Goal: Task Accomplishment & Management: Manage account settings

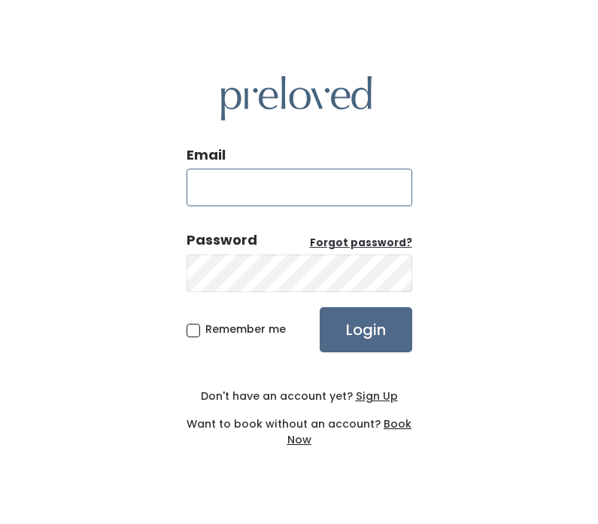
type input "dianapham2020@gmail.com"
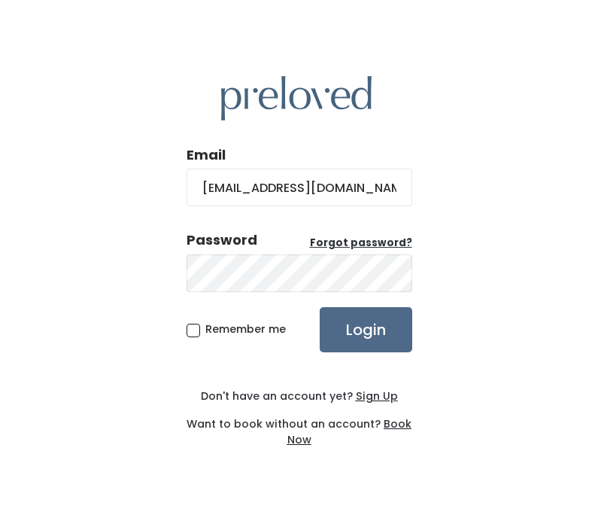
click at [257, 336] on span "Remember me" at bounding box center [245, 328] width 81 height 15
click at [215, 331] on input "Remember me" at bounding box center [210, 326] width 10 height 10
checkbox input "true"
click at [369, 352] on input "Login" at bounding box center [366, 329] width 93 height 45
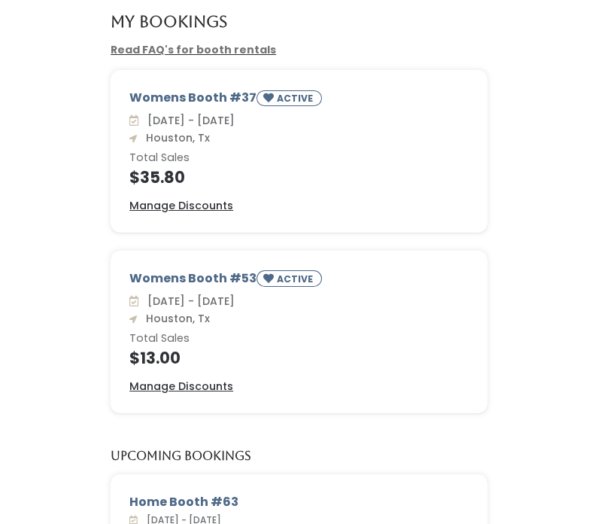
scroll to position [62, 0]
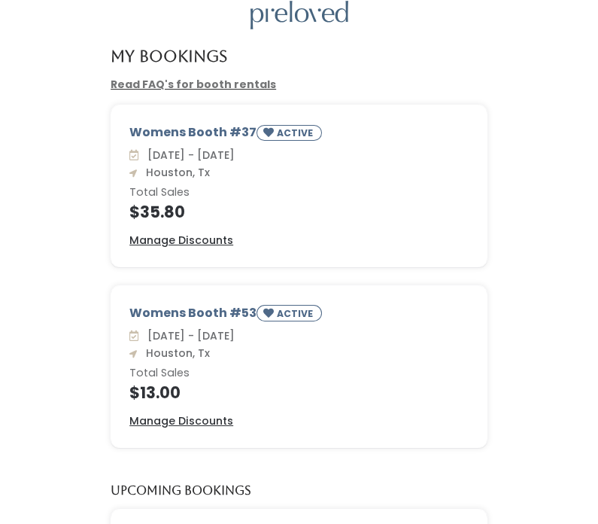
click at [176, 143] on div "Womens Booth #37 ACTIVE" at bounding box center [298, 135] width 339 height 23
click at [222, 168] on div "[DATE] - [DATE] [GEOGRAPHIC_DATA], Tx Total Sales $35.80" at bounding box center [298, 184] width 339 height 73
click at [170, 211] on h4 "$35.80" at bounding box center [298, 212] width 339 height 17
click at [211, 236] on u "Manage Discounts" at bounding box center [181, 240] width 104 height 15
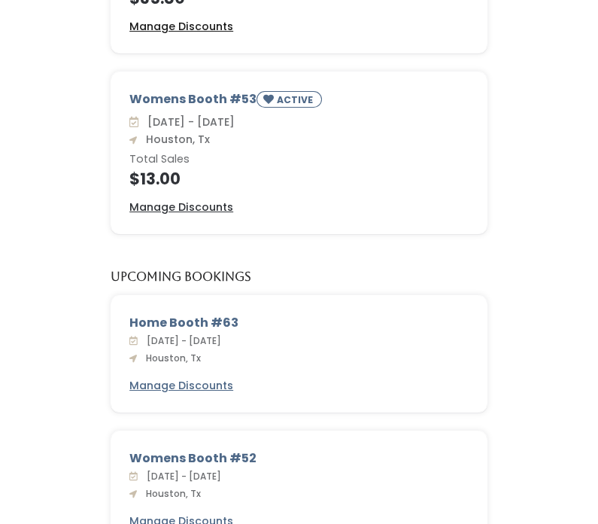
scroll to position [275, 0]
